Goal: Information Seeking & Learning: Compare options

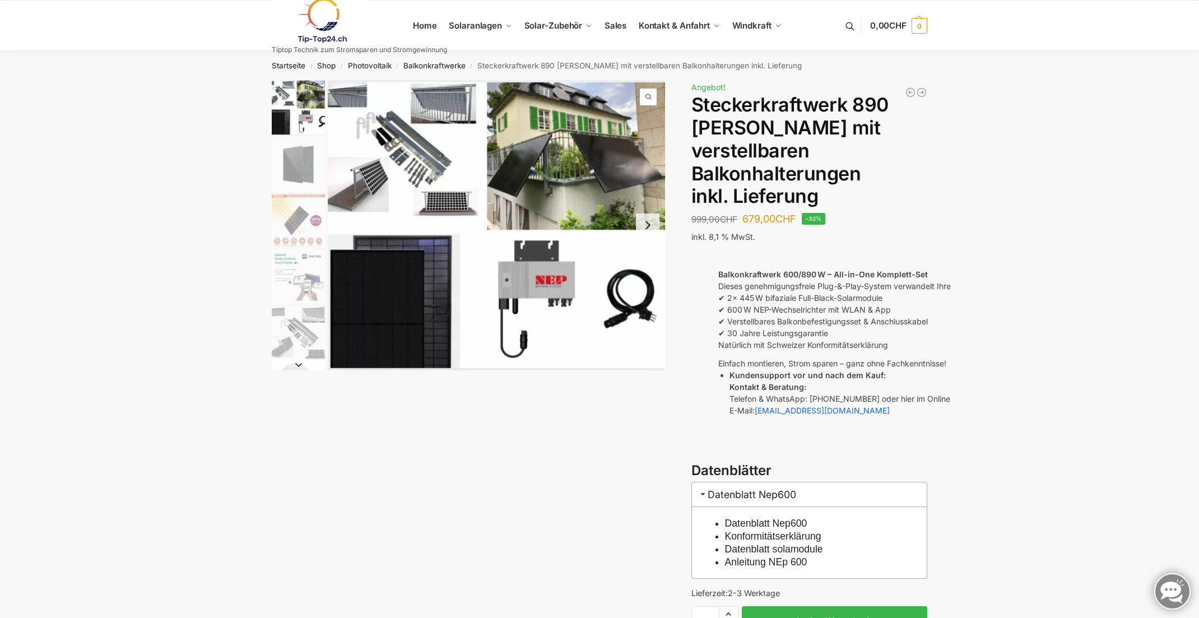
click at [287, 89] on img "1 / 10" at bounding box center [298, 107] width 53 height 55
click at [648, 99] on span "1 / 10" at bounding box center [648, 97] width 17 height 17
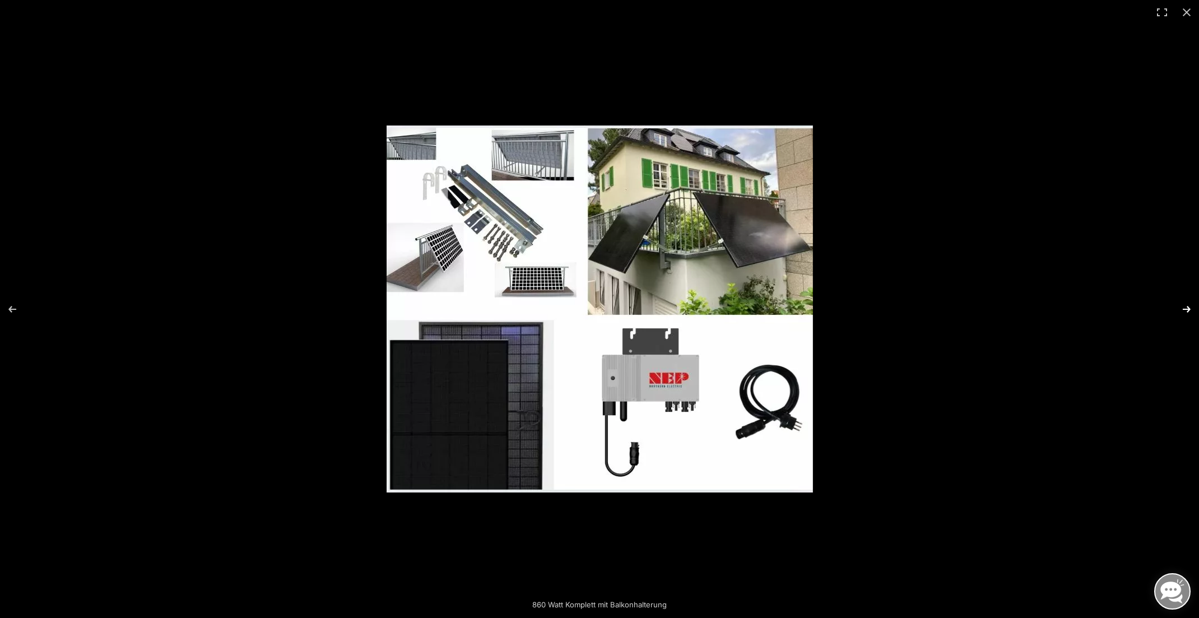
click at [1188, 310] on button "Next (arrow right)" at bounding box center [1179, 309] width 39 height 56
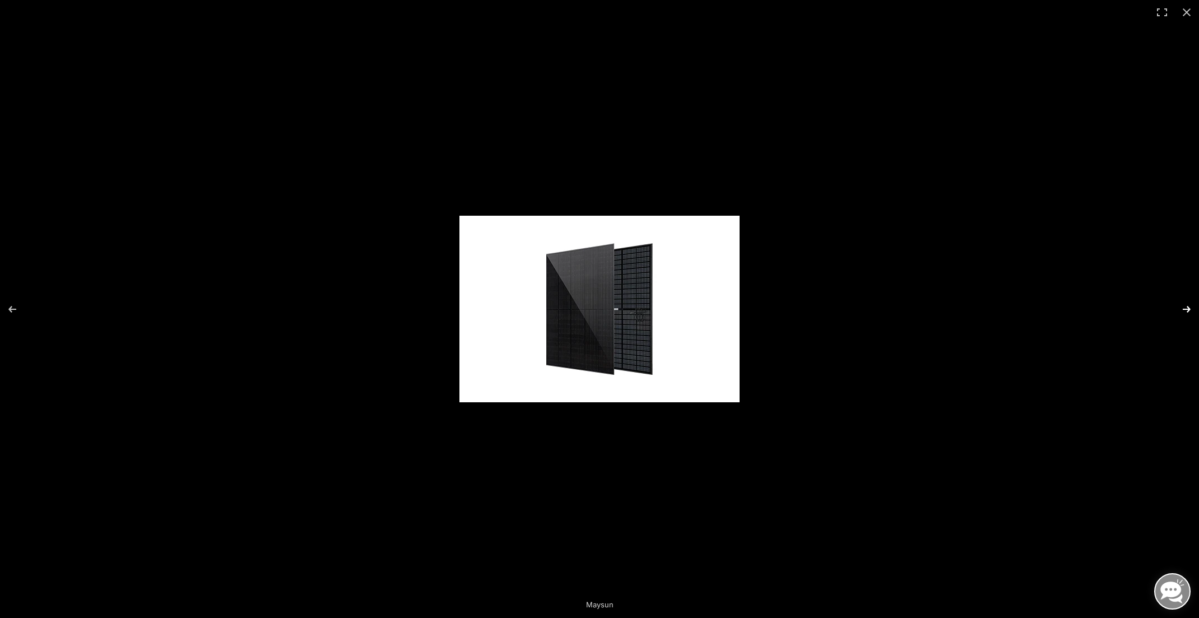
click at [1188, 310] on button "Next (arrow right)" at bounding box center [1179, 309] width 39 height 56
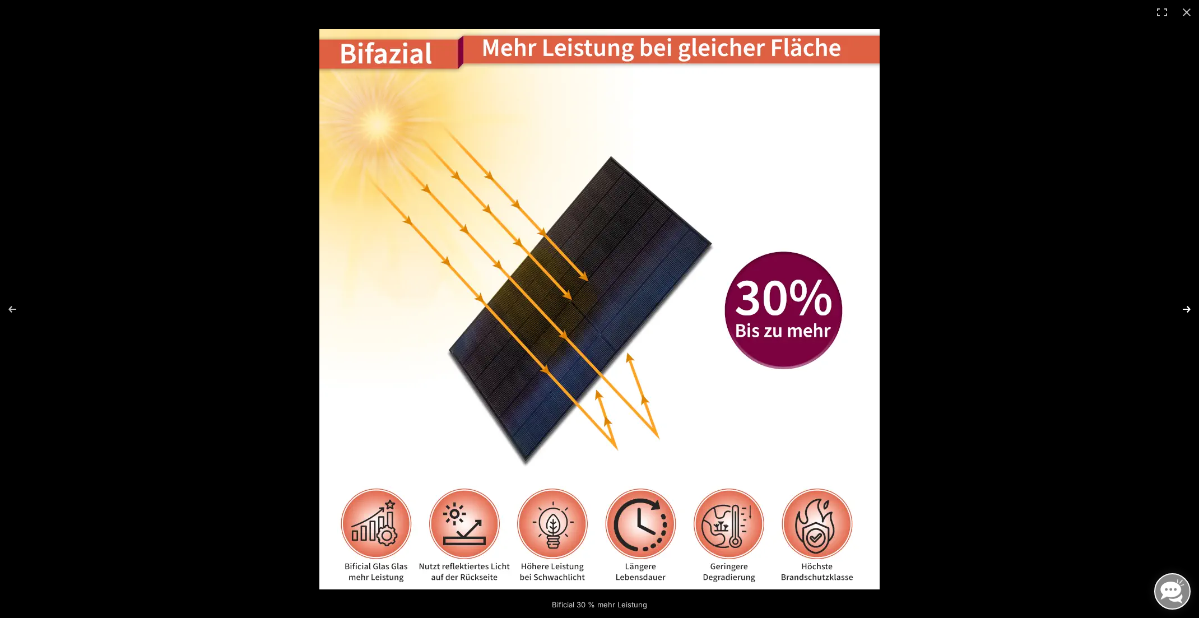
click at [1188, 310] on button "Next (arrow right)" at bounding box center [1179, 309] width 39 height 56
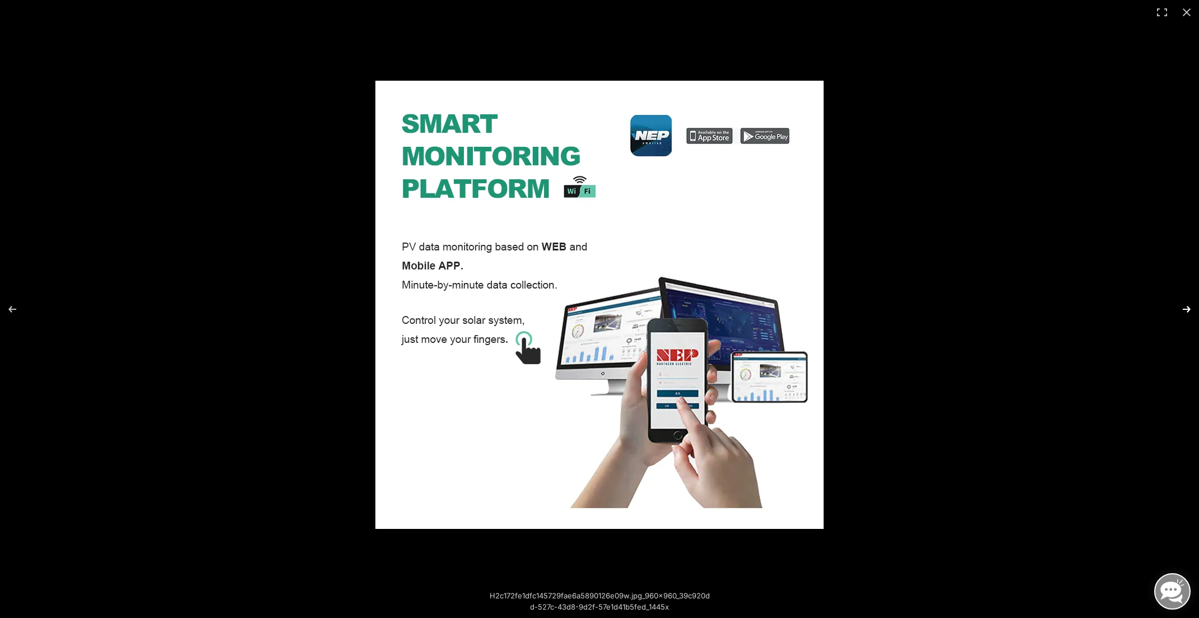
click at [1188, 310] on button "Next (arrow right)" at bounding box center [1179, 309] width 39 height 56
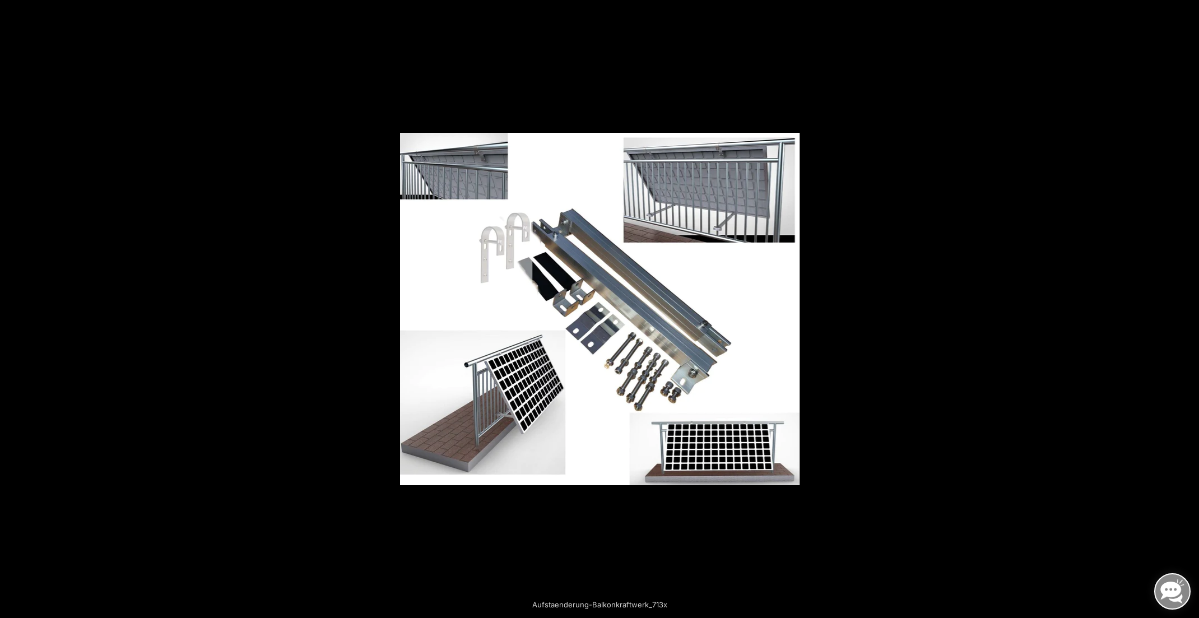
click at [1188, 310] on button "Next (arrow right)" at bounding box center [1179, 309] width 39 height 56
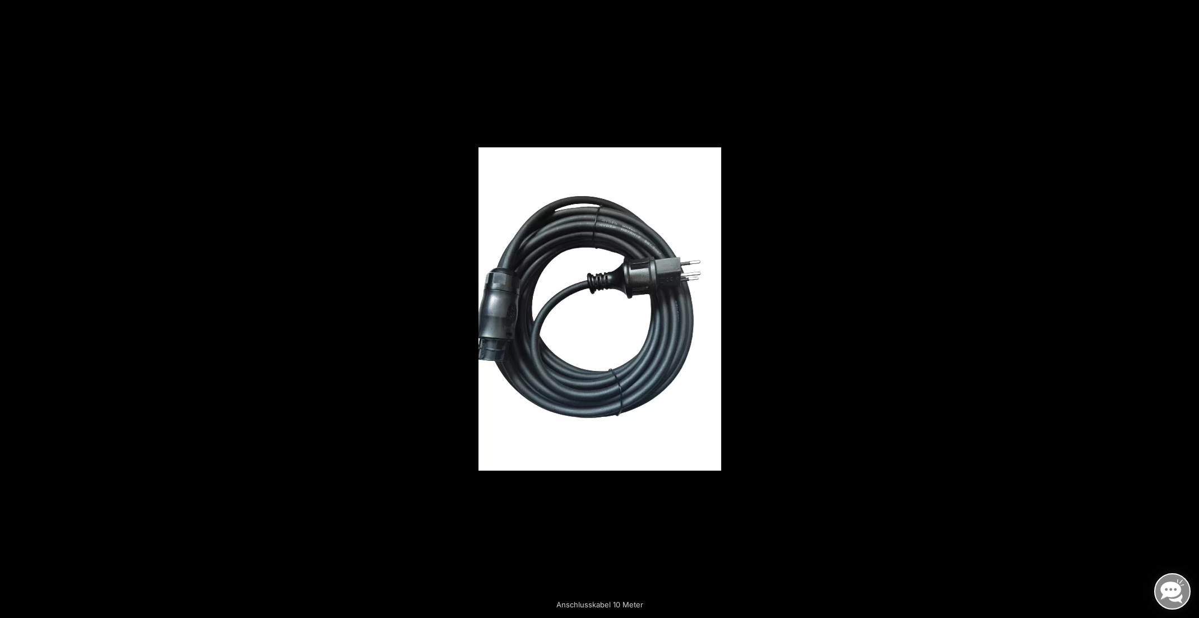
click at [1188, 310] on button "Next (arrow right)" at bounding box center [1179, 309] width 39 height 56
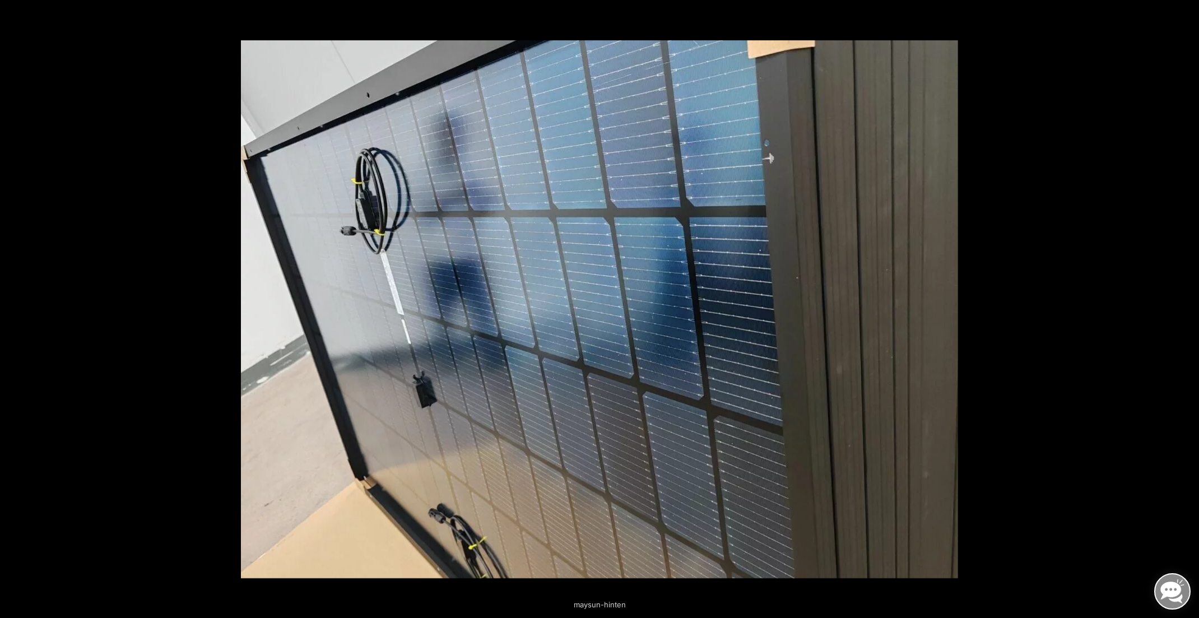
click at [1188, 310] on button "Next (arrow right)" at bounding box center [1179, 309] width 39 height 56
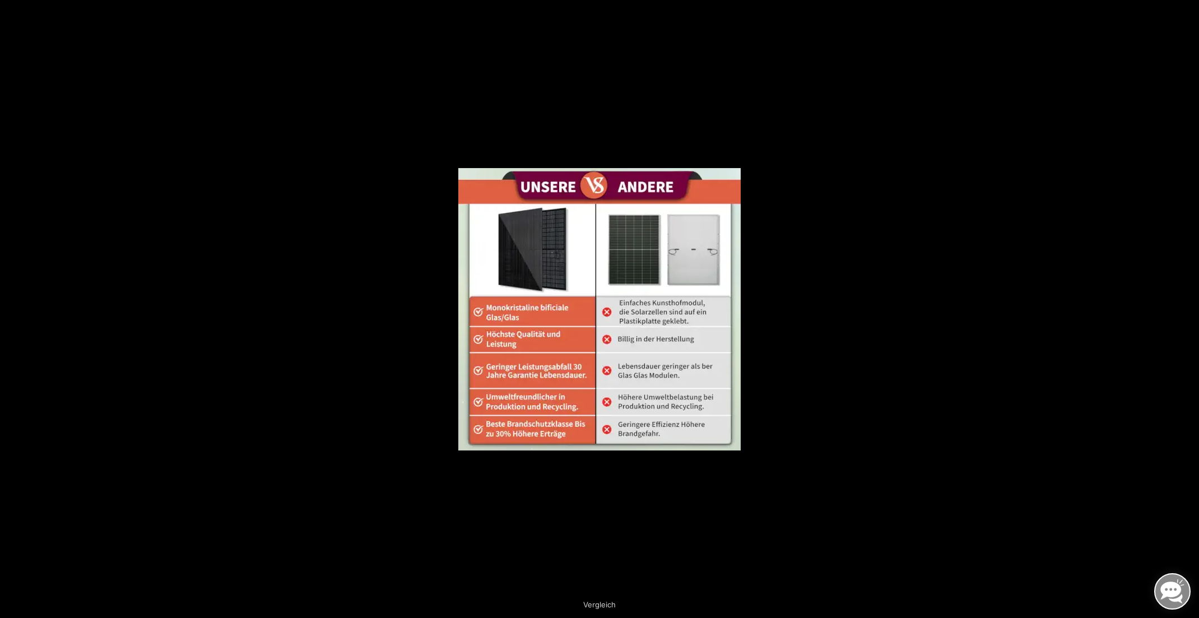
click at [1188, 310] on button "Next (arrow right)" at bounding box center [1179, 309] width 39 height 56
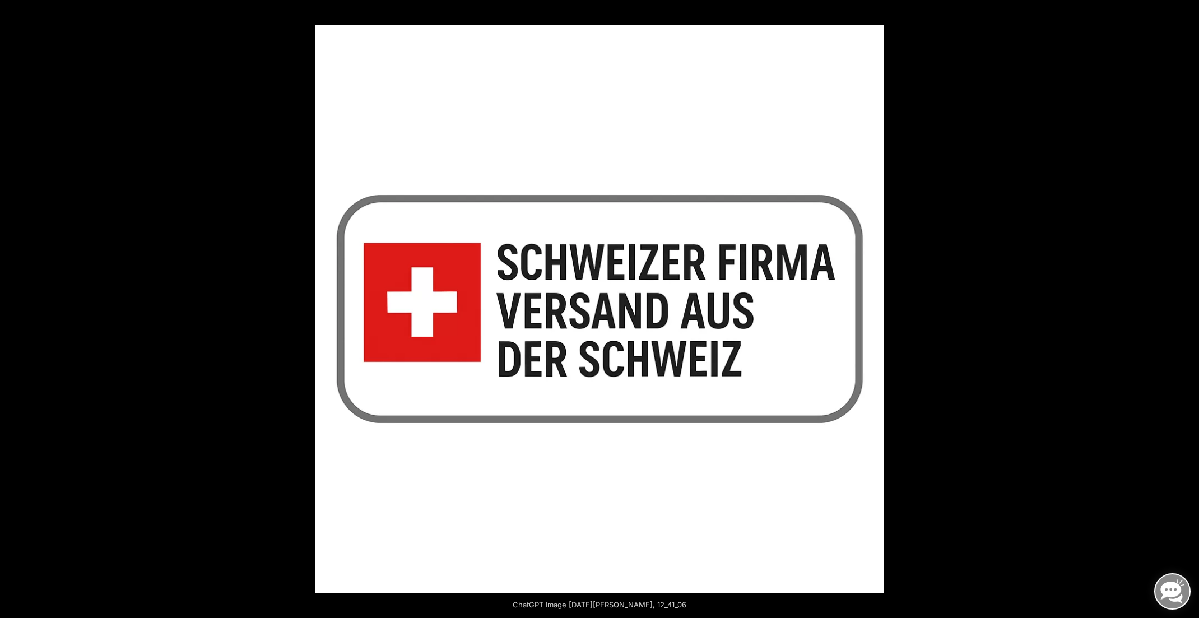
click at [1188, 310] on button "Next (arrow right)" at bounding box center [1179, 309] width 39 height 56
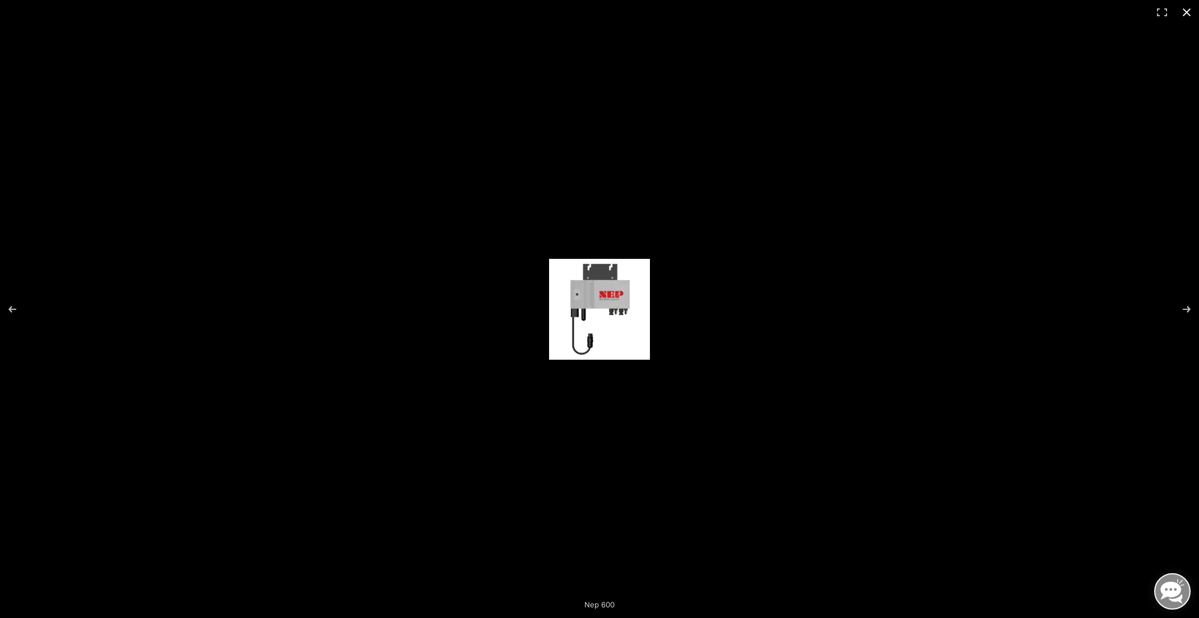
click at [1184, 13] on button "Close (Esc)" at bounding box center [1186, 12] width 25 height 25
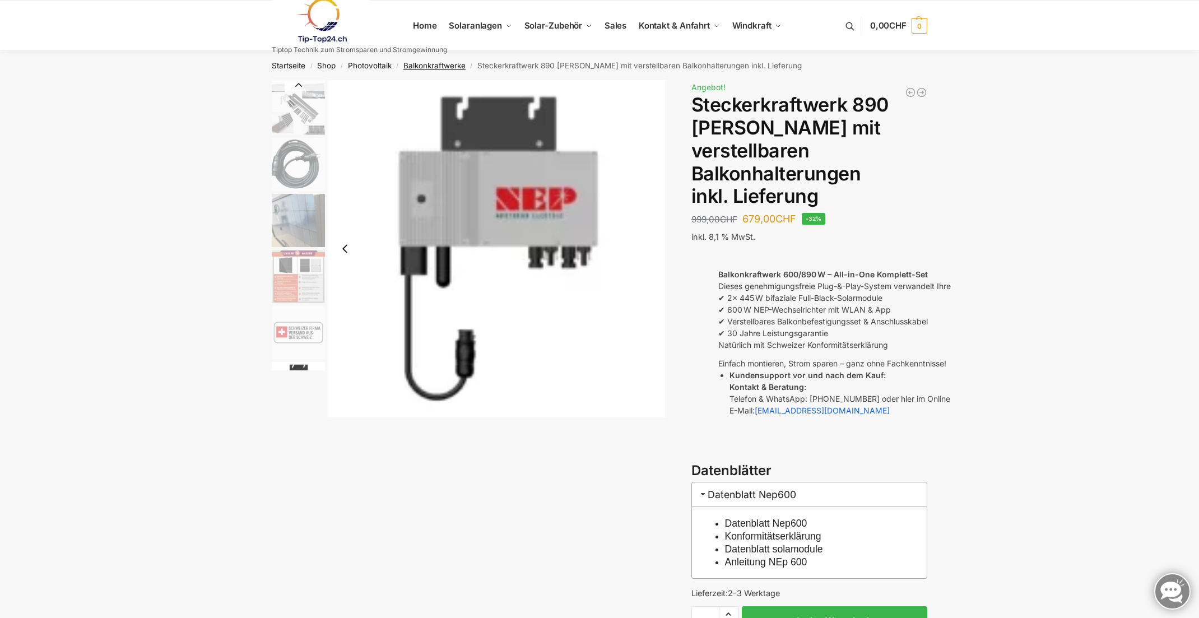
click at [426, 66] on link "Balkonkraftwerke" at bounding box center [434, 65] width 62 height 9
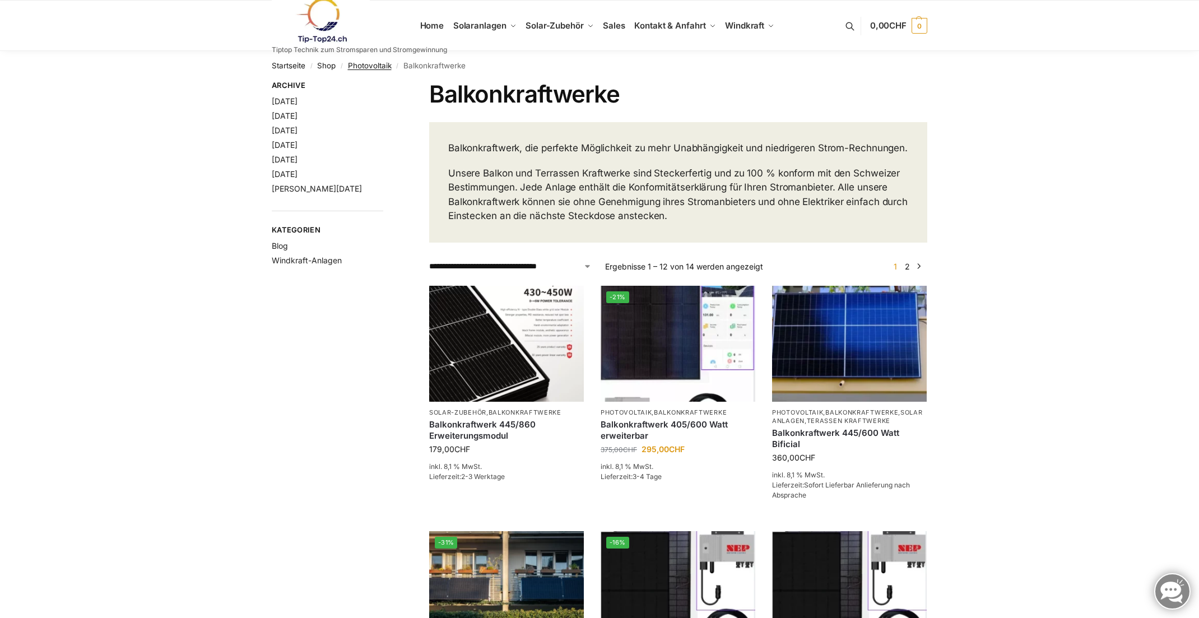
click at [375, 68] on link "Photovoltaik" at bounding box center [370, 65] width 44 height 9
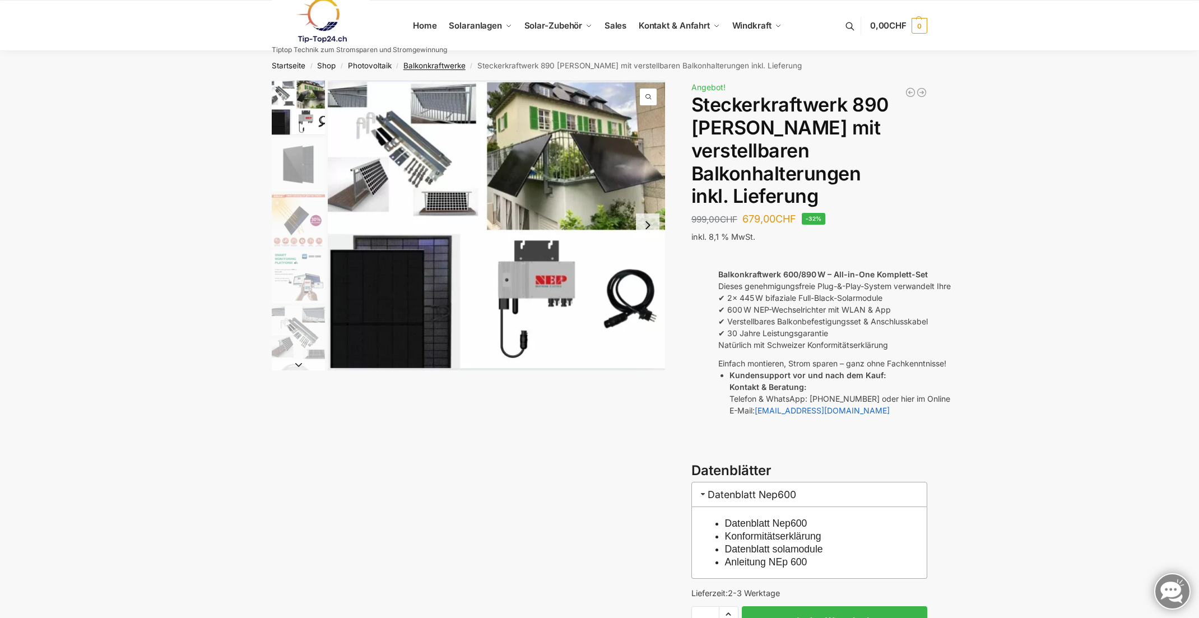
click at [444, 67] on link "Balkonkraftwerke" at bounding box center [434, 65] width 62 height 9
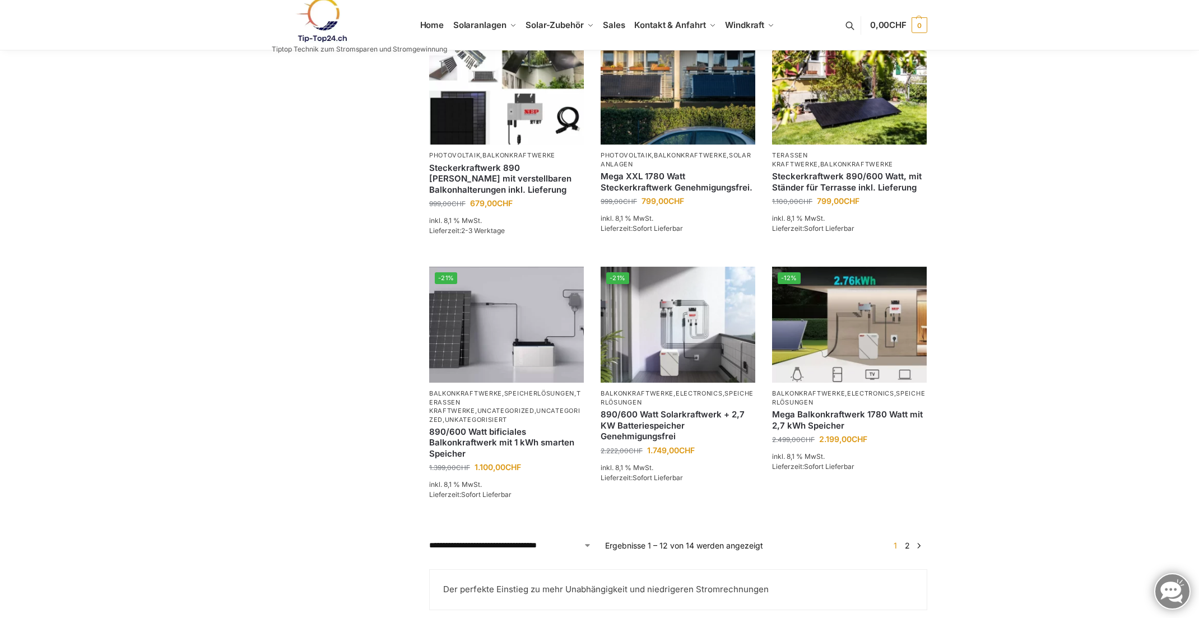
scroll to position [936, 0]
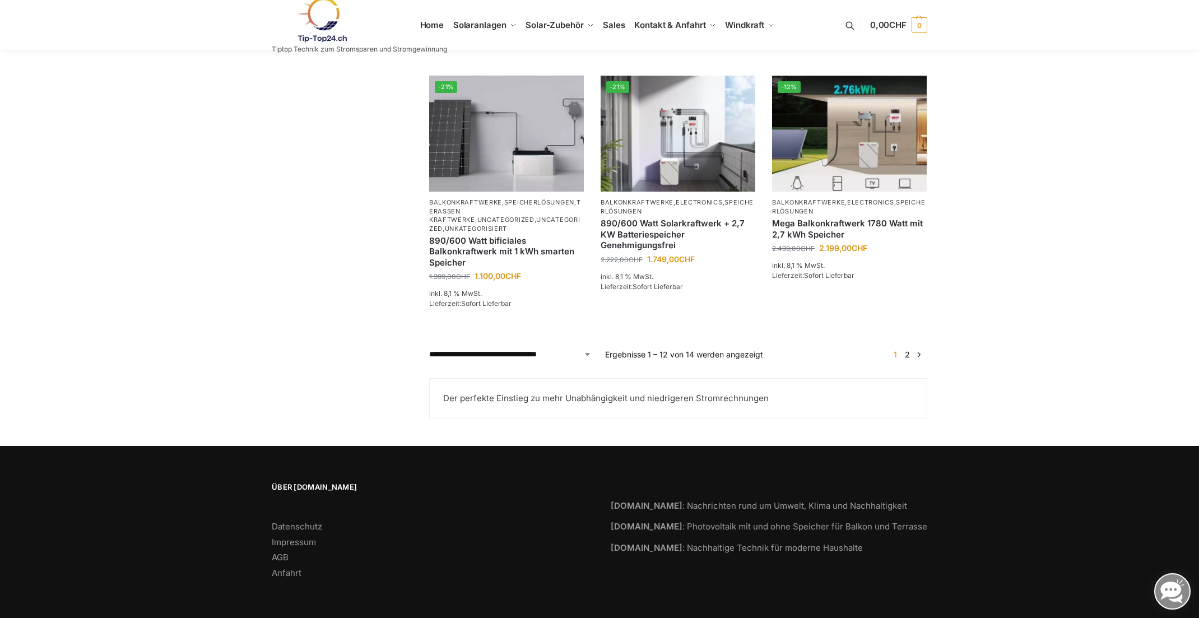
click at [910, 355] on link "2" at bounding box center [907, 355] width 11 height 10
